Goal: Obtain resource: Download file/media

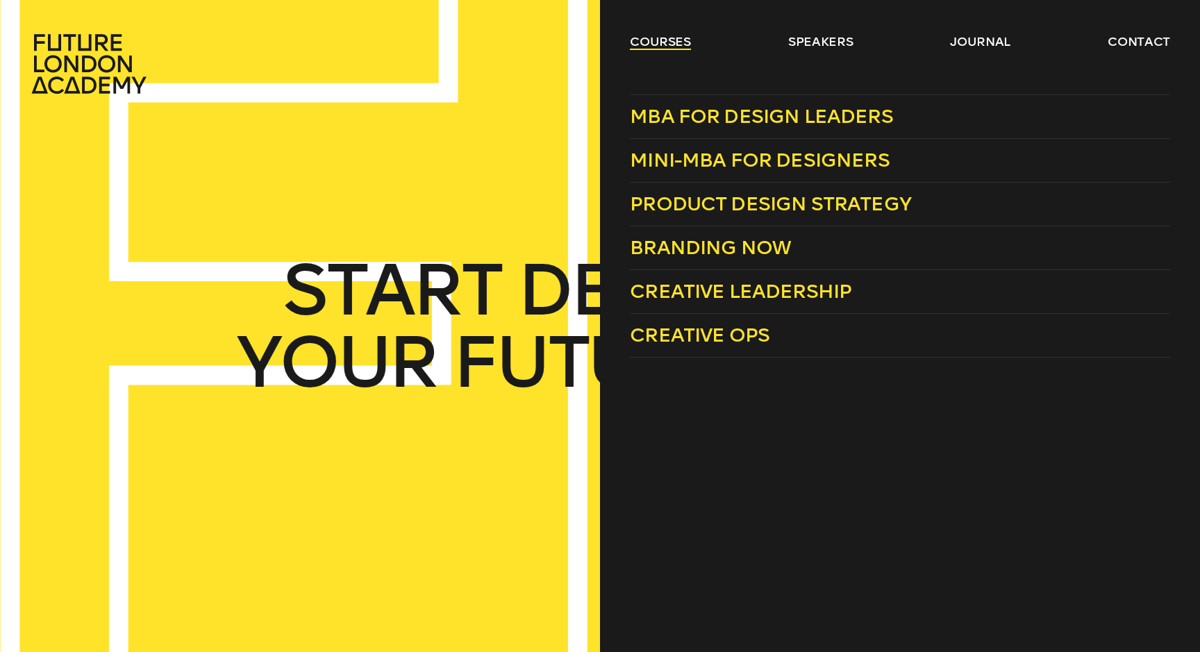
click at [656, 33] on link "courses" at bounding box center [660, 41] width 61 height 17
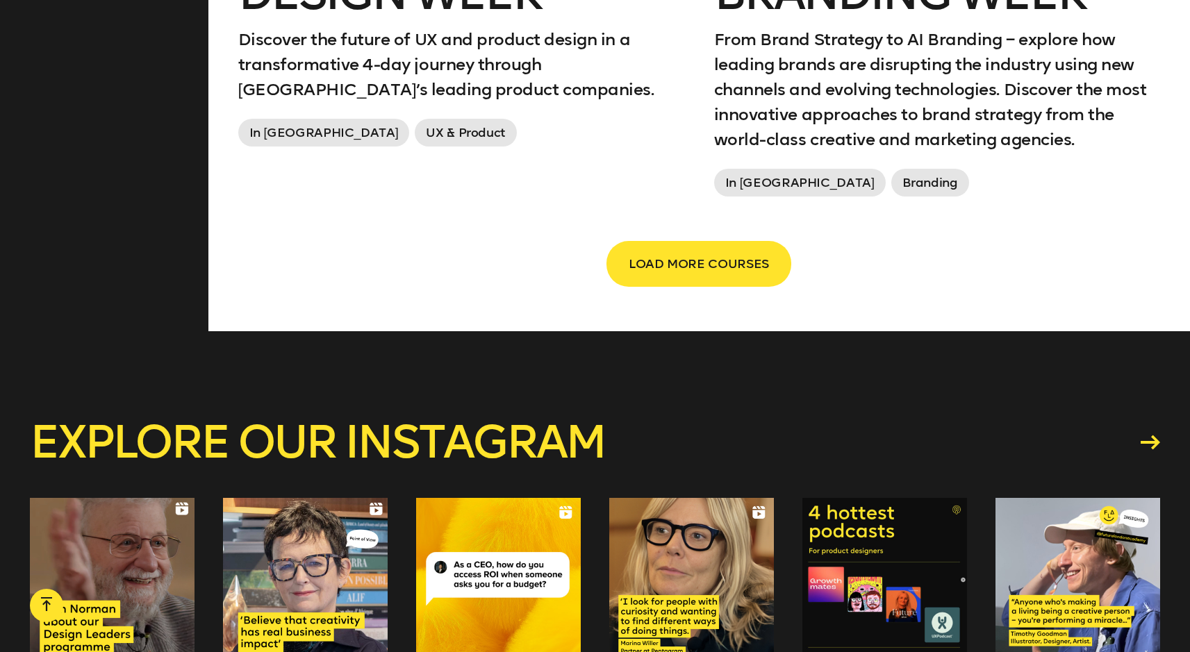
scroll to position [2660, 0]
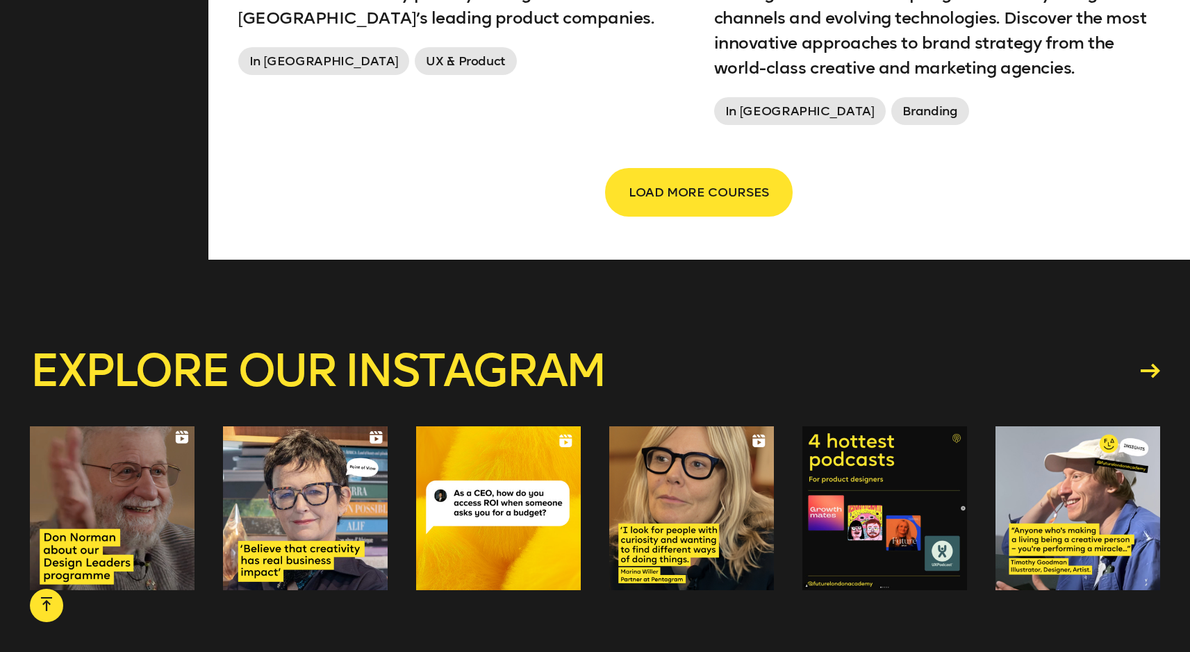
click at [682, 190] on span "LOAD MORE COURSES" at bounding box center [699, 192] width 140 height 26
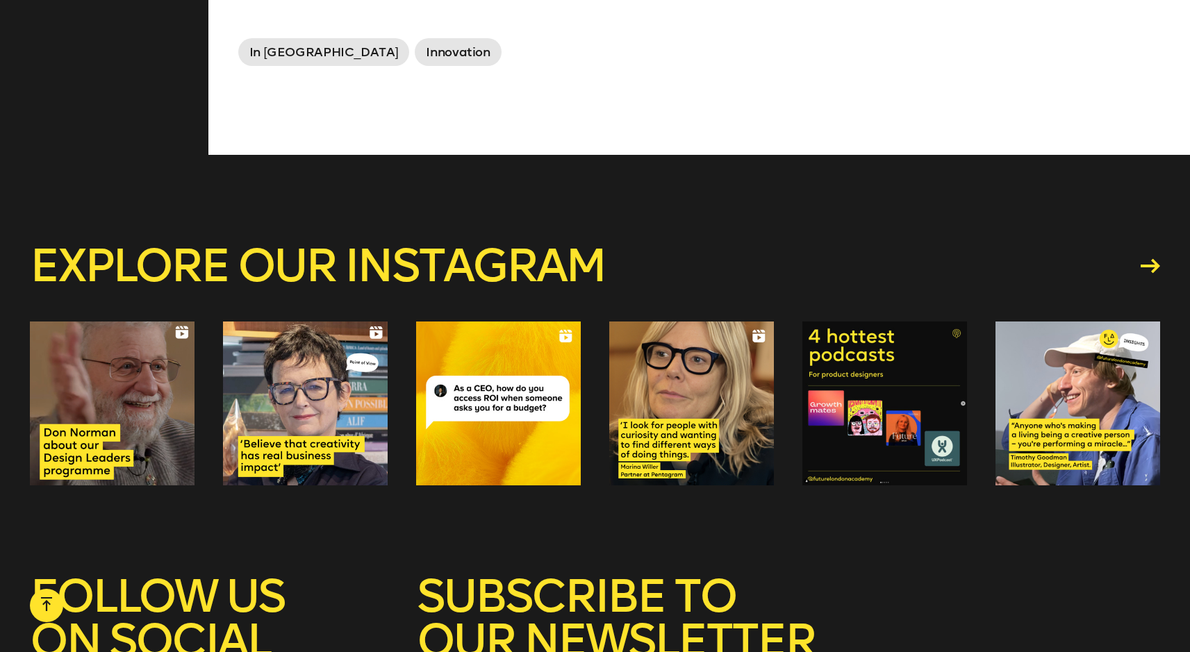
scroll to position [3351, 0]
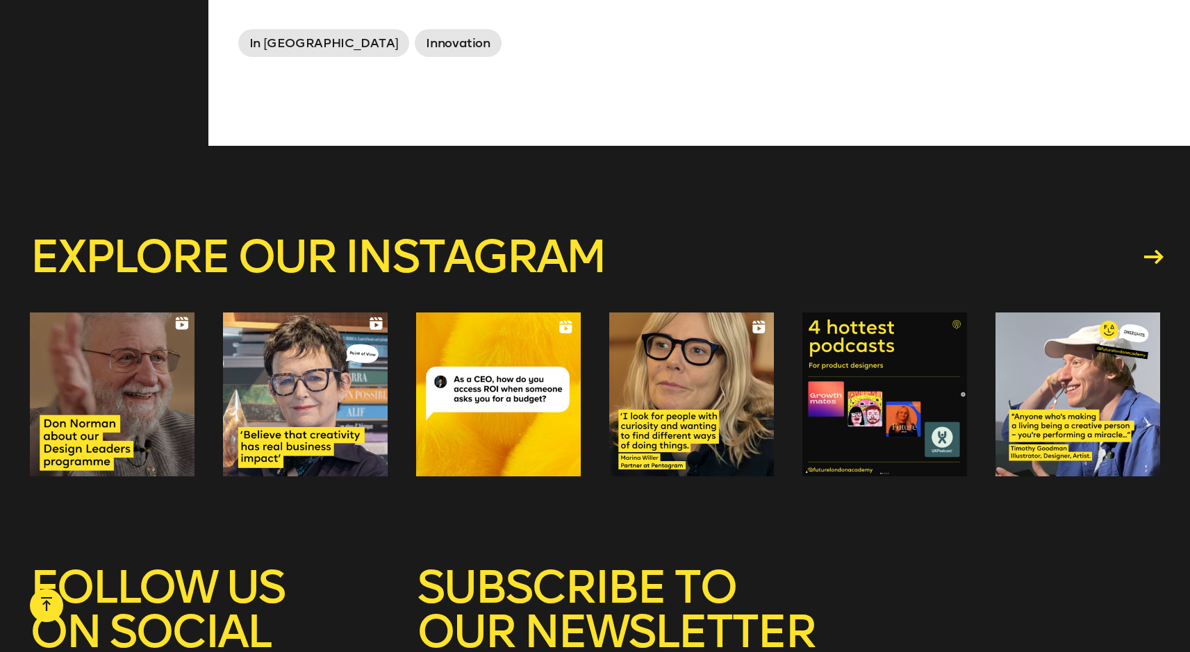
click at [1145, 260] on icon at bounding box center [1153, 256] width 19 height 15
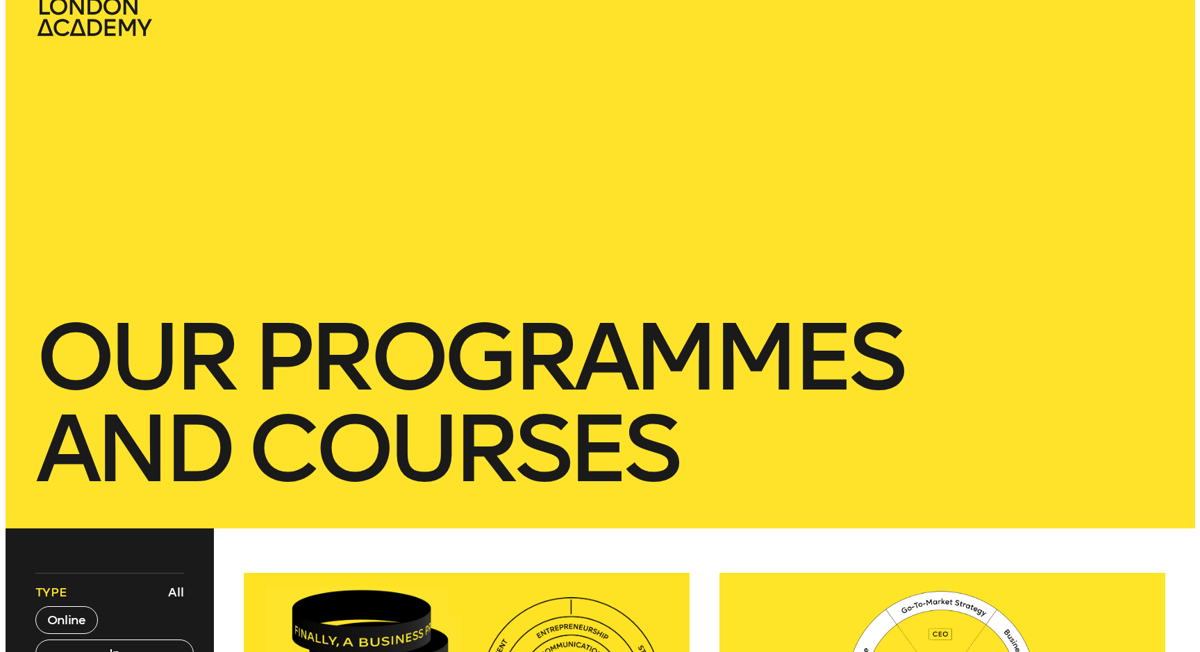
scroll to position [0, 0]
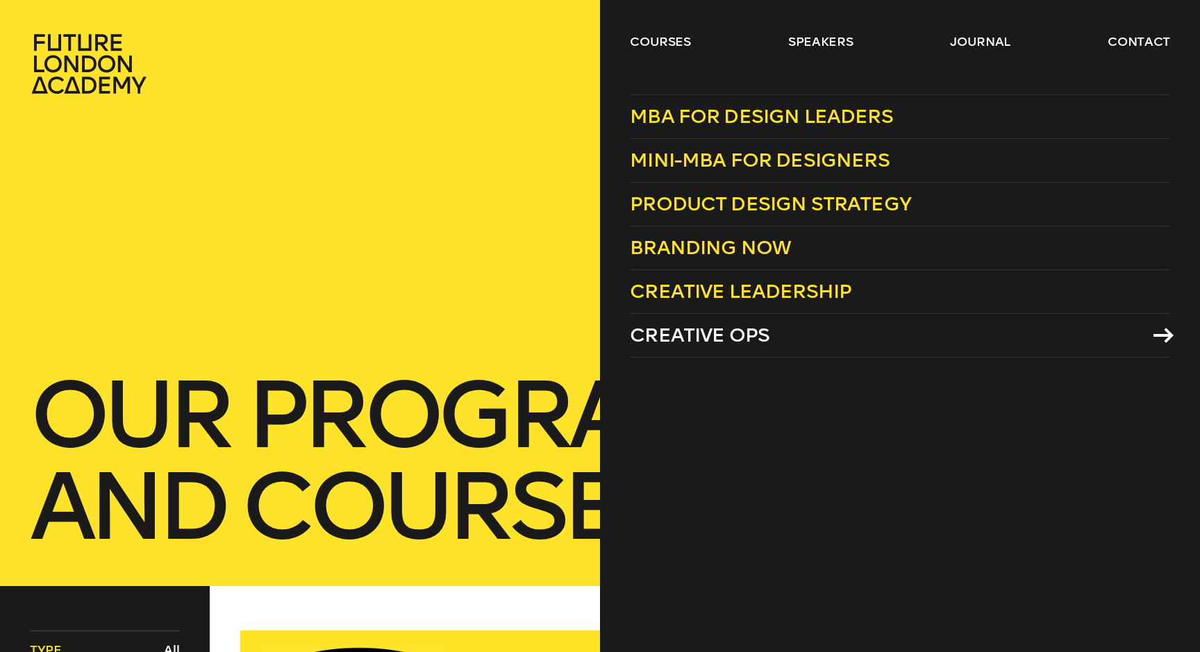
click at [736, 340] on span "Creative Ops" at bounding box center [700, 335] width 140 height 23
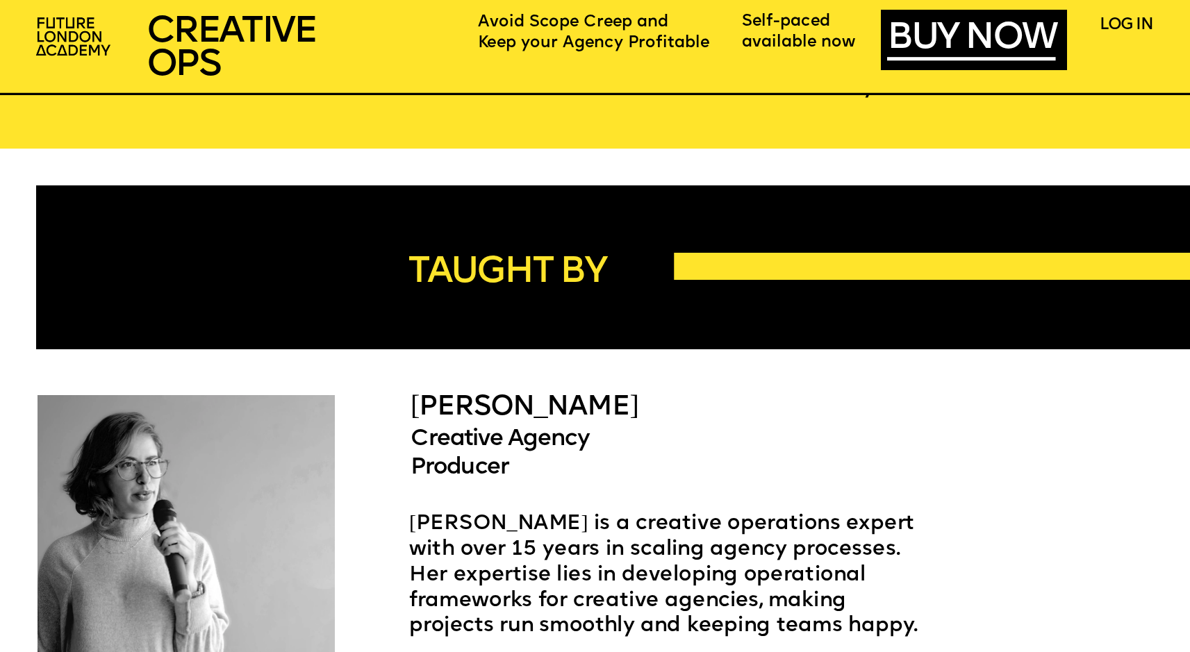
scroll to position [3051, 0]
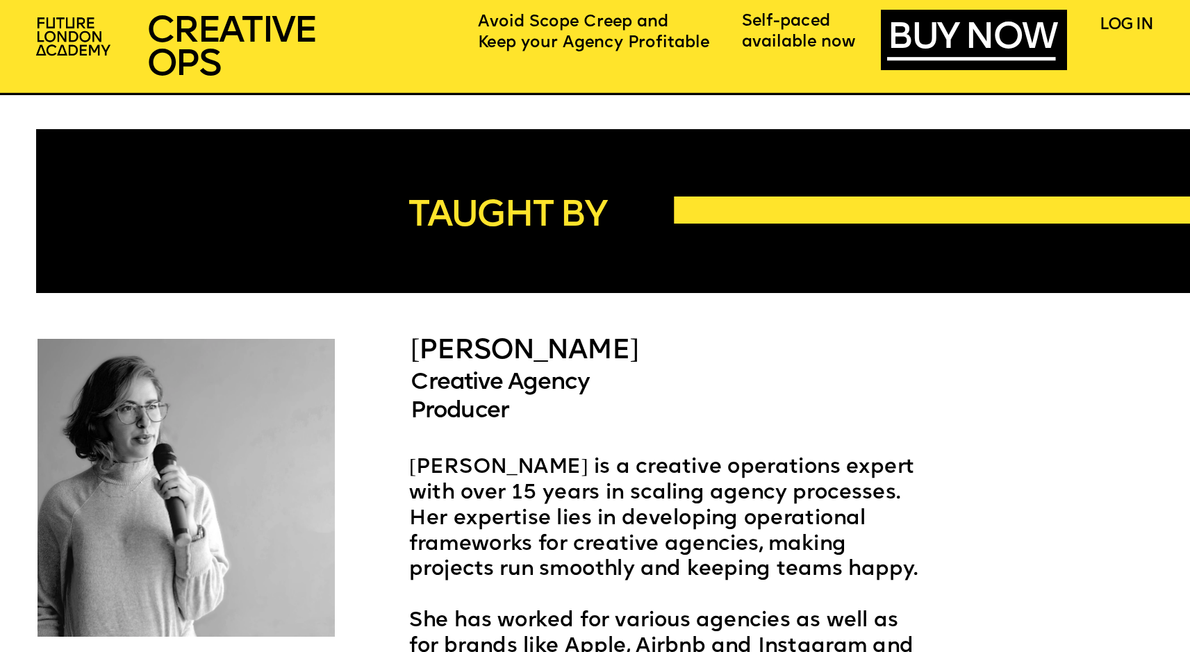
click at [511, 408] on span "Creative Agency Producer" at bounding box center [502, 397] width 183 height 51
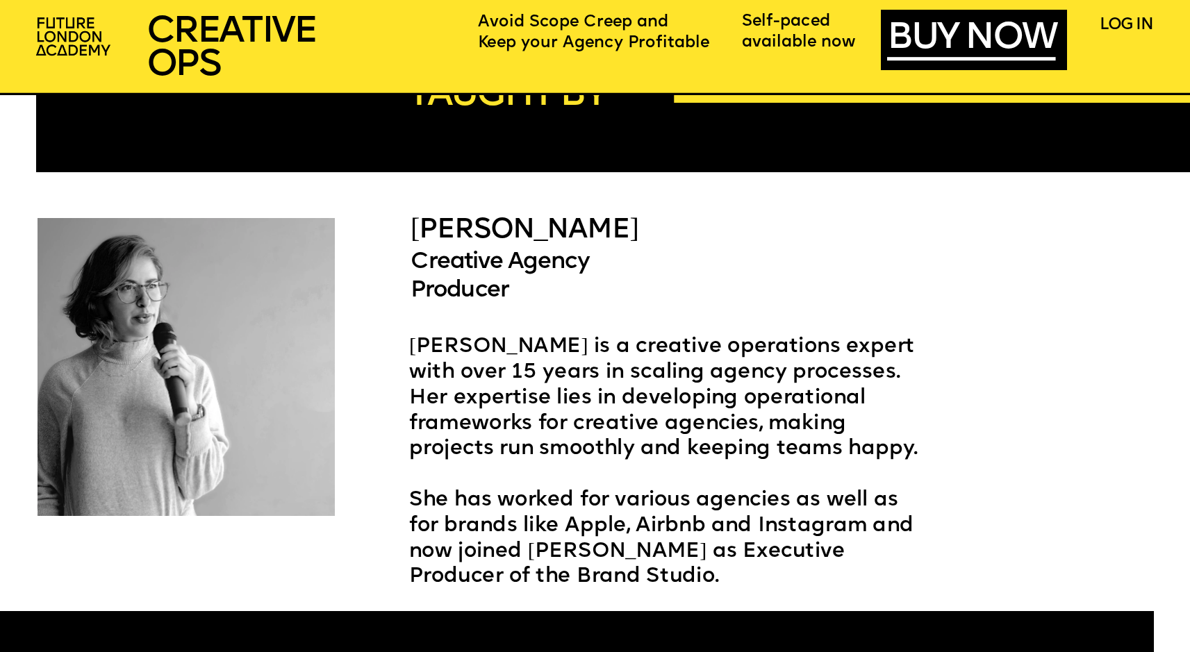
scroll to position [3101, 0]
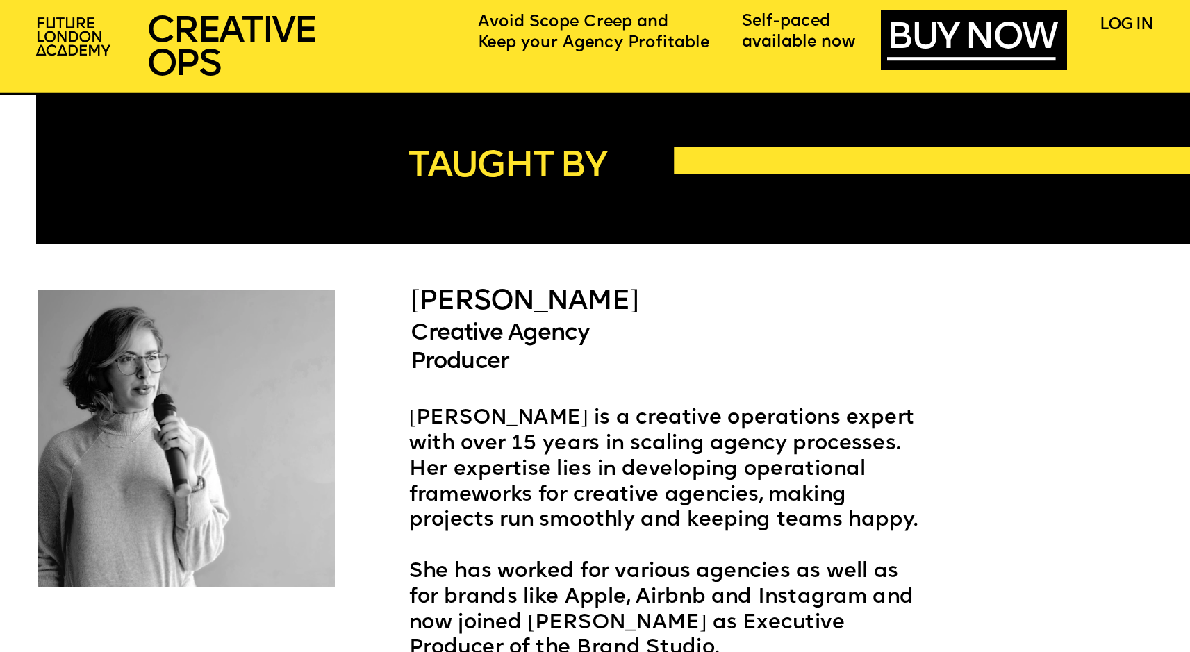
click at [541, 301] on span "ARIEL ROSS" at bounding box center [525, 303] width 228 height 28
copy span "ARIEL ROSS"
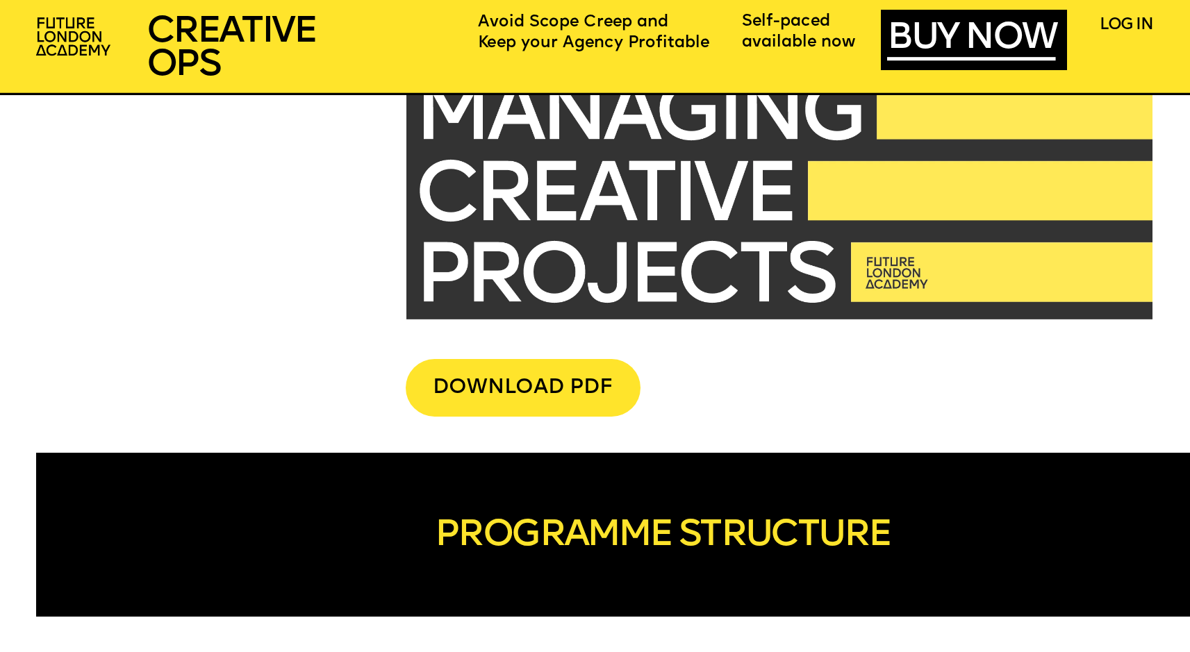
scroll to position [4362, 0]
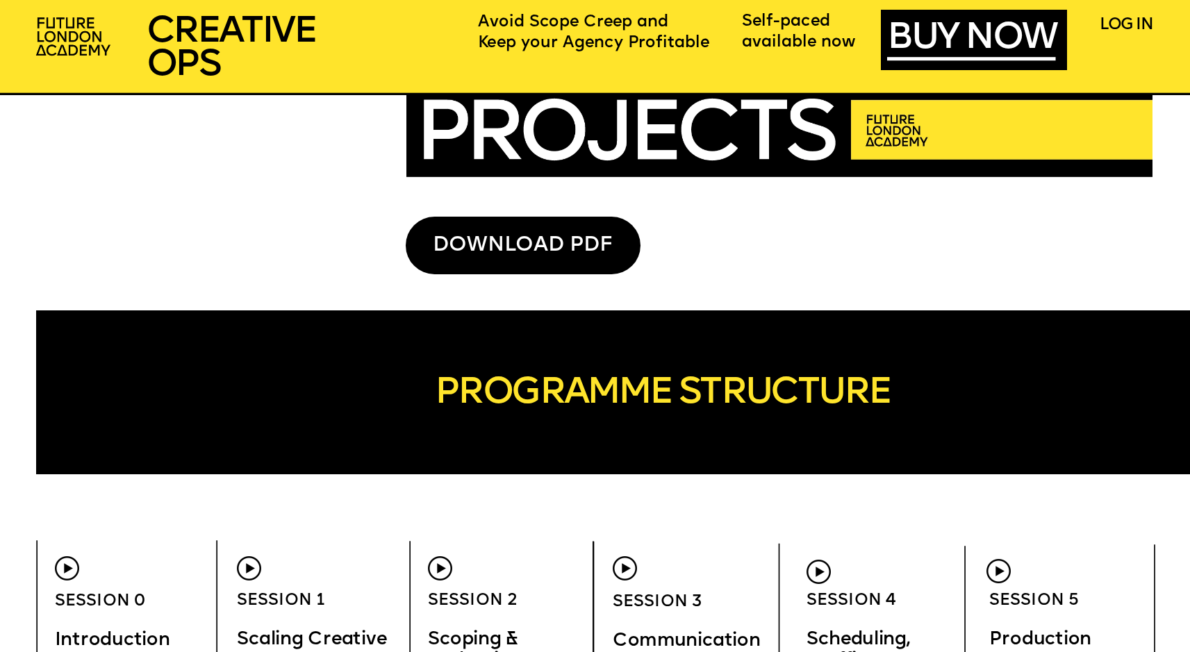
click at [590, 263] on div "DOWNLOAD PDF" at bounding box center [523, 246] width 235 height 58
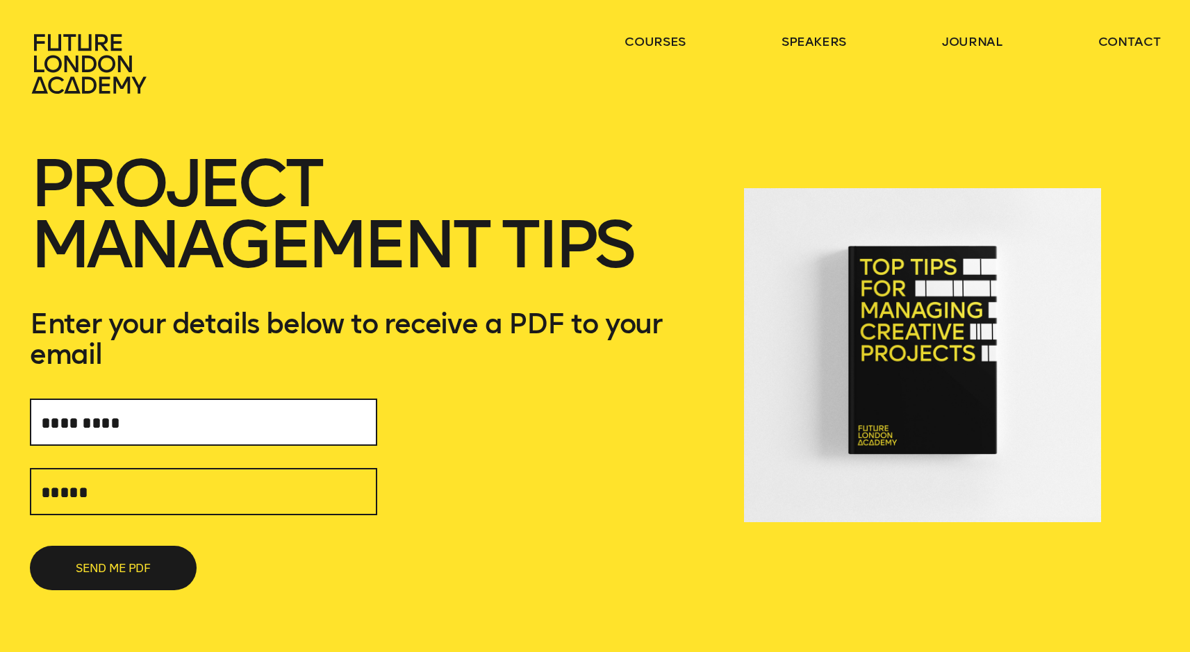
click at [171, 408] on input "text" at bounding box center [203, 422] width 347 height 47
type input "**********"
click at [162, 424] on input "**********" at bounding box center [203, 422] width 347 height 47
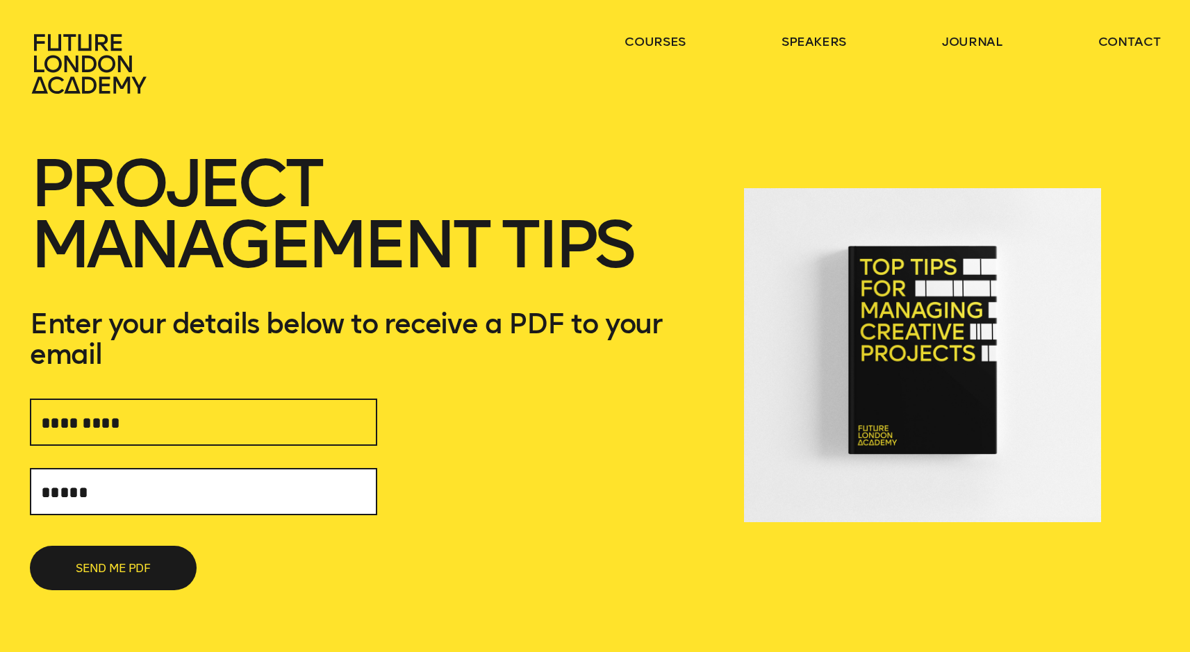
click at [79, 483] on input "text" at bounding box center [203, 491] width 347 height 47
drag, startPoint x: 56, startPoint y: 491, endPoint x: 0, endPoint y: 495, distance: 56.4
click at [0, 495] on div "Project Management Tips Enter your details below to receive a PDF to your email…" at bounding box center [595, 341] width 1190 height 682
paste input "**********"
type input "**********"
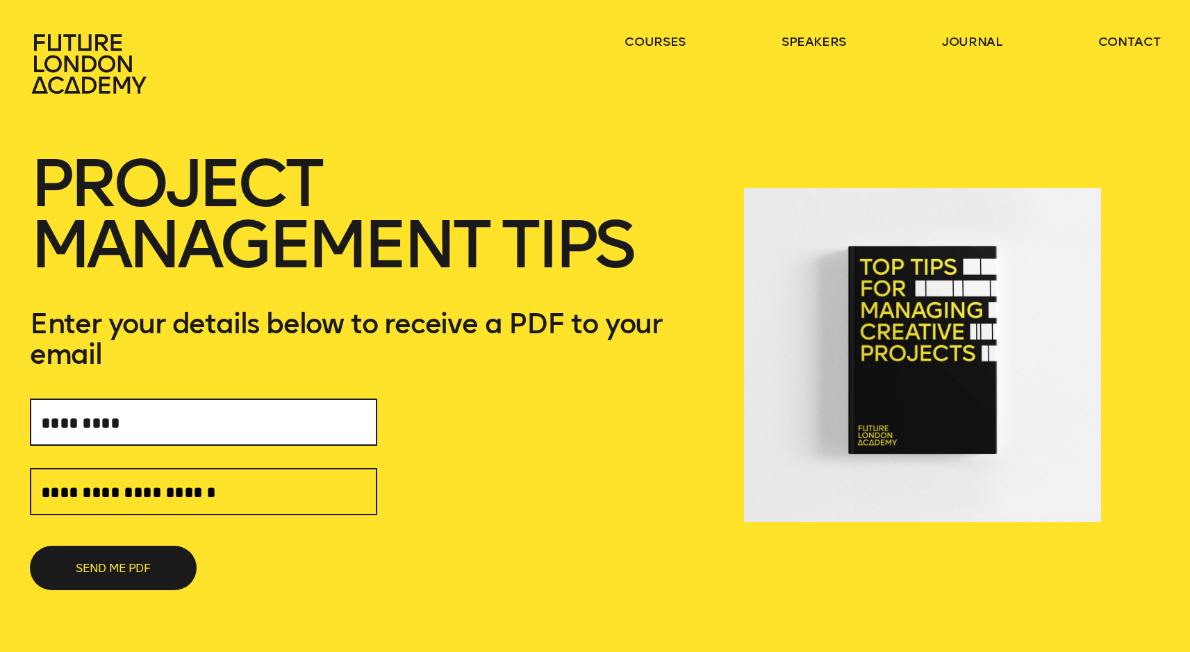
click at [97, 436] on input "text" at bounding box center [203, 422] width 347 height 47
type input "*****"
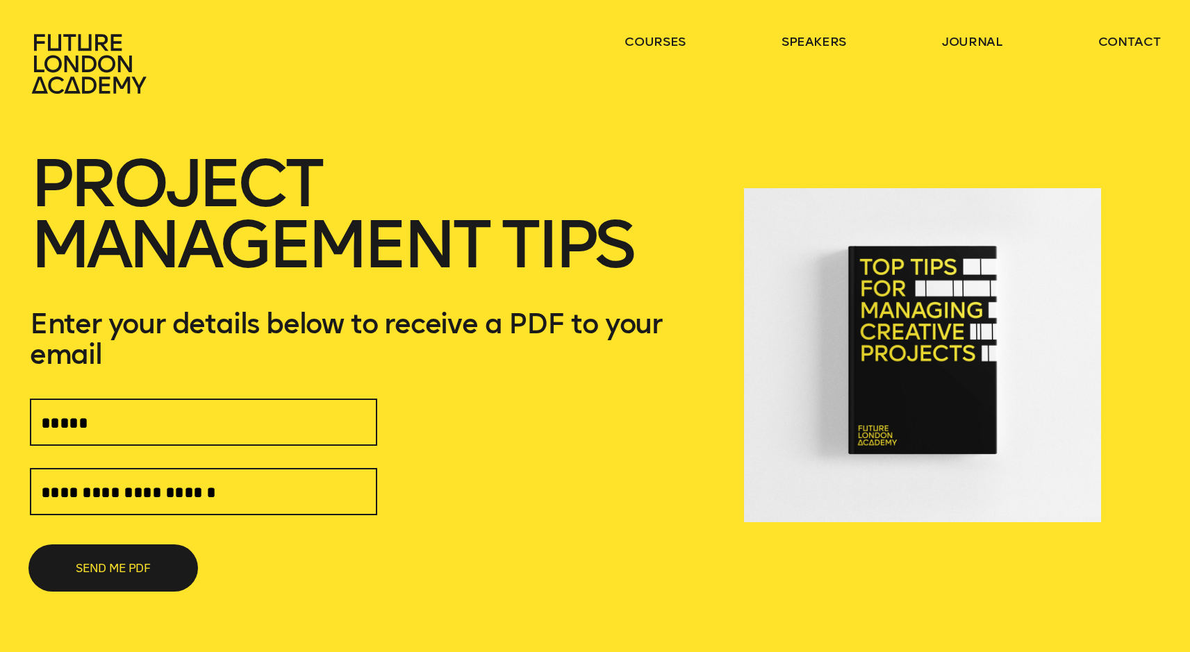
click at [127, 577] on button "SEND ME PDF" at bounding box center [113, 568] width 167 height 44
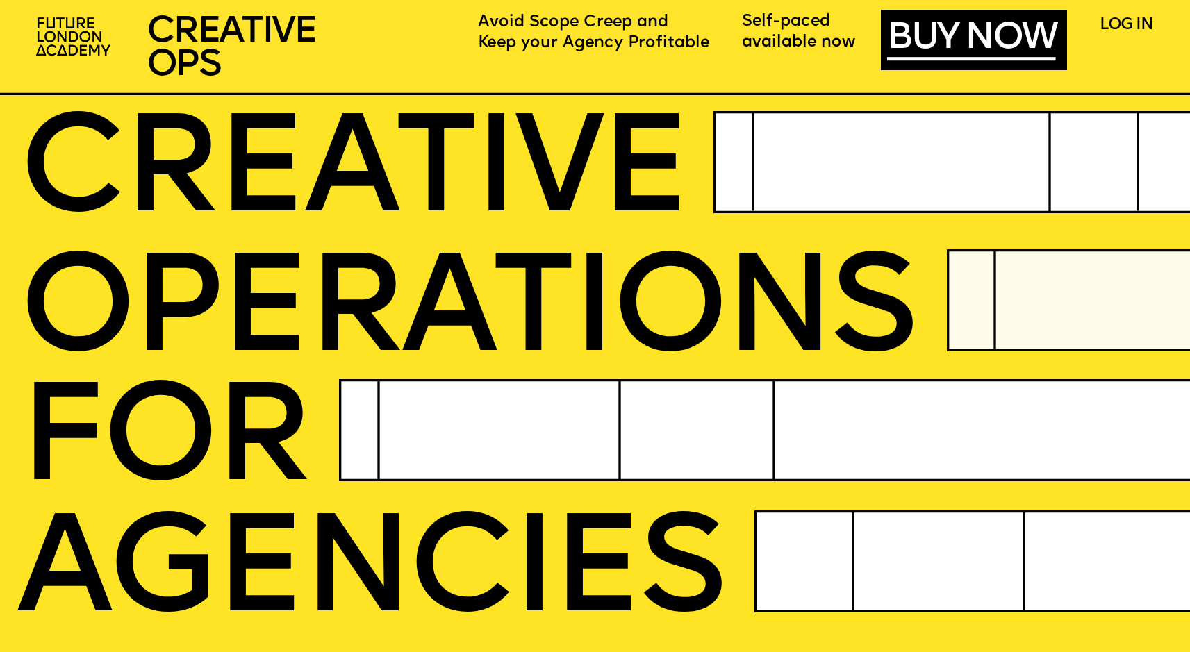
scroll to position [27, 0]
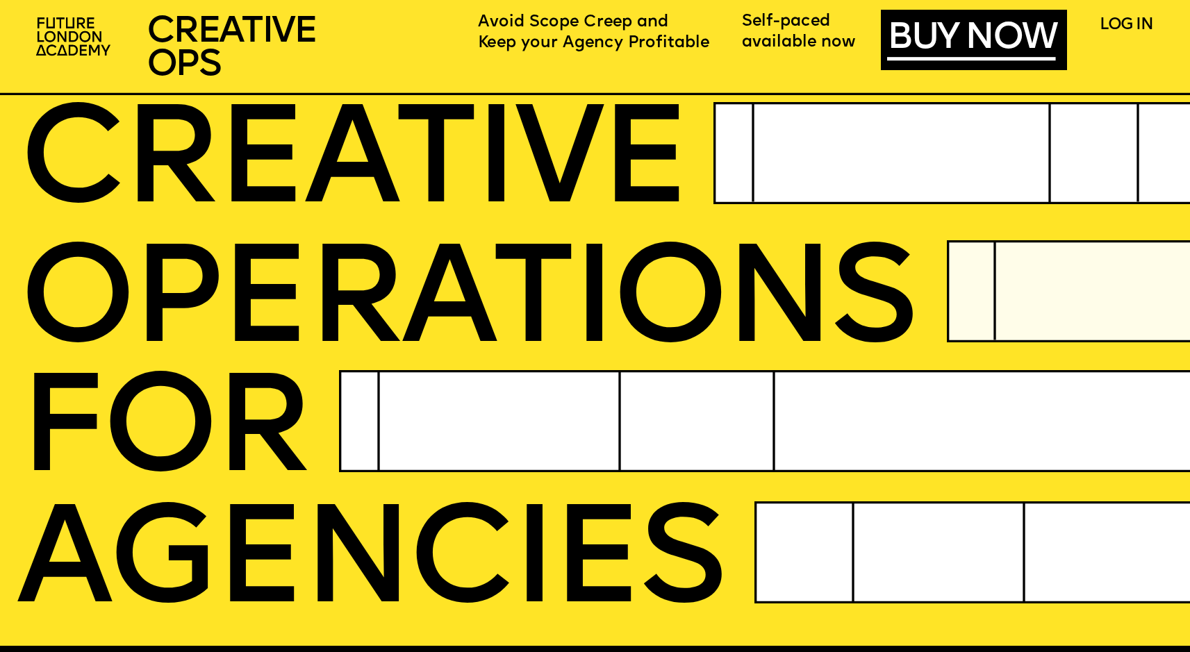
click at [706, 502] on span "AGENCIES" at bounding box center [369, 567] width 706 height 140
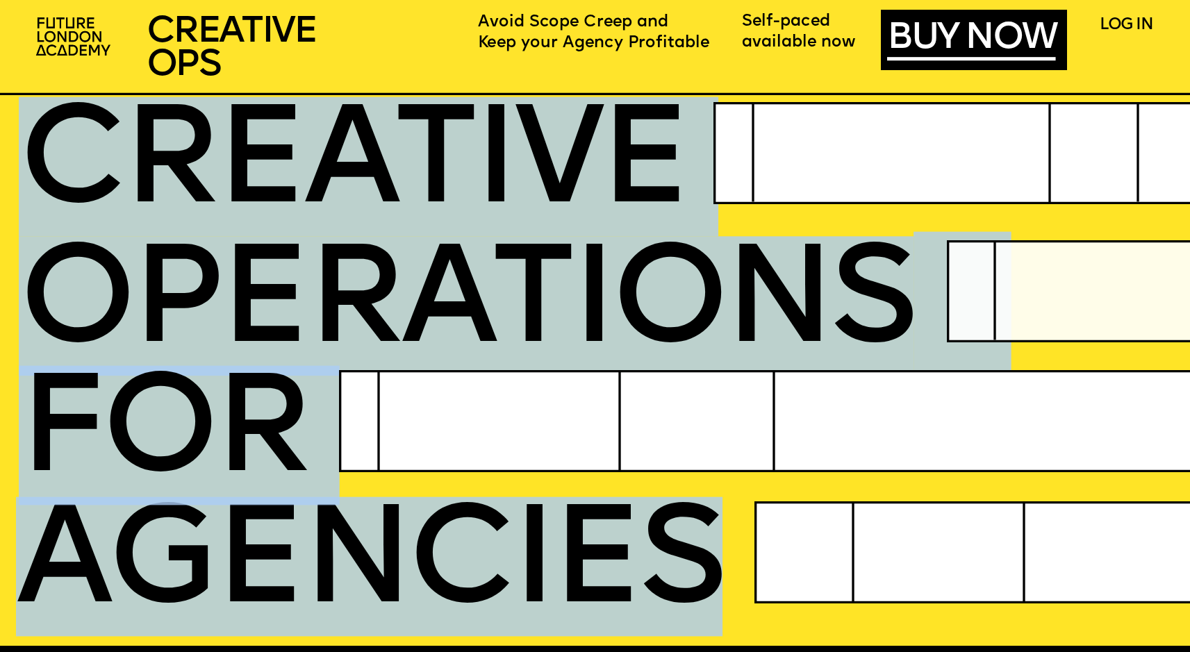
drag, startPoint x: 706, startPoint y: 503, endPoint x: 150, endPoint y: 143, distance: 662.6
click at [951, 50] on link "BUY NOW" at bounding box center [971, 38] width 168 height 38
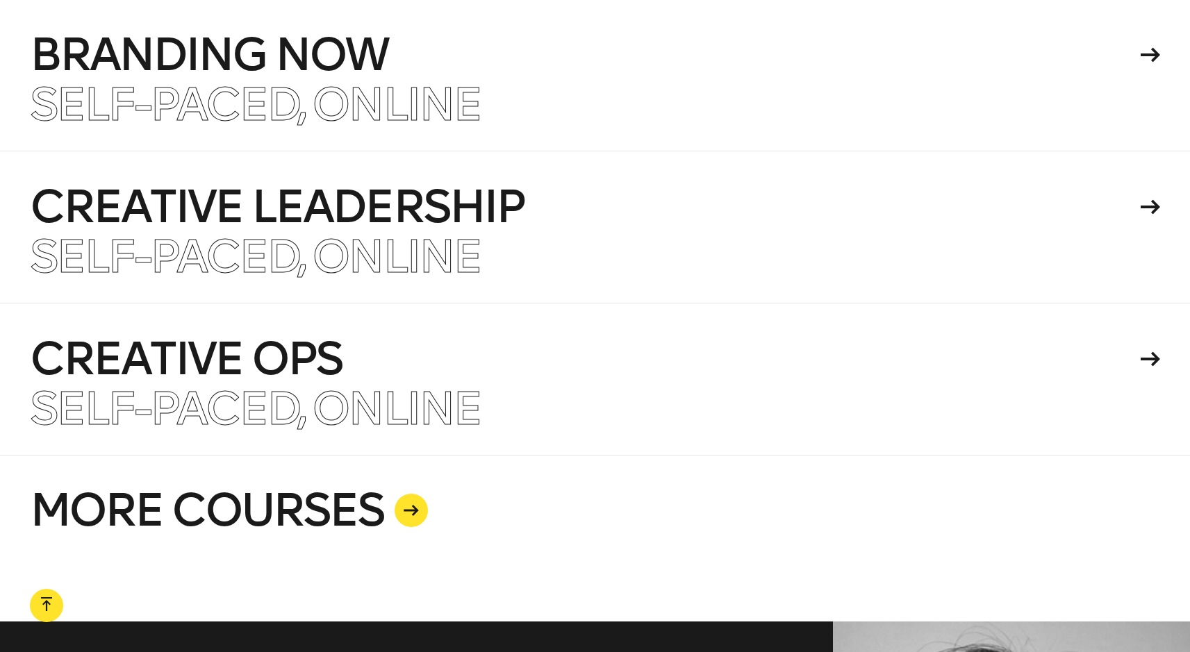
scroll to position [3383, 0]
